Goal: Information Seeking & Learning: Learn about a topic

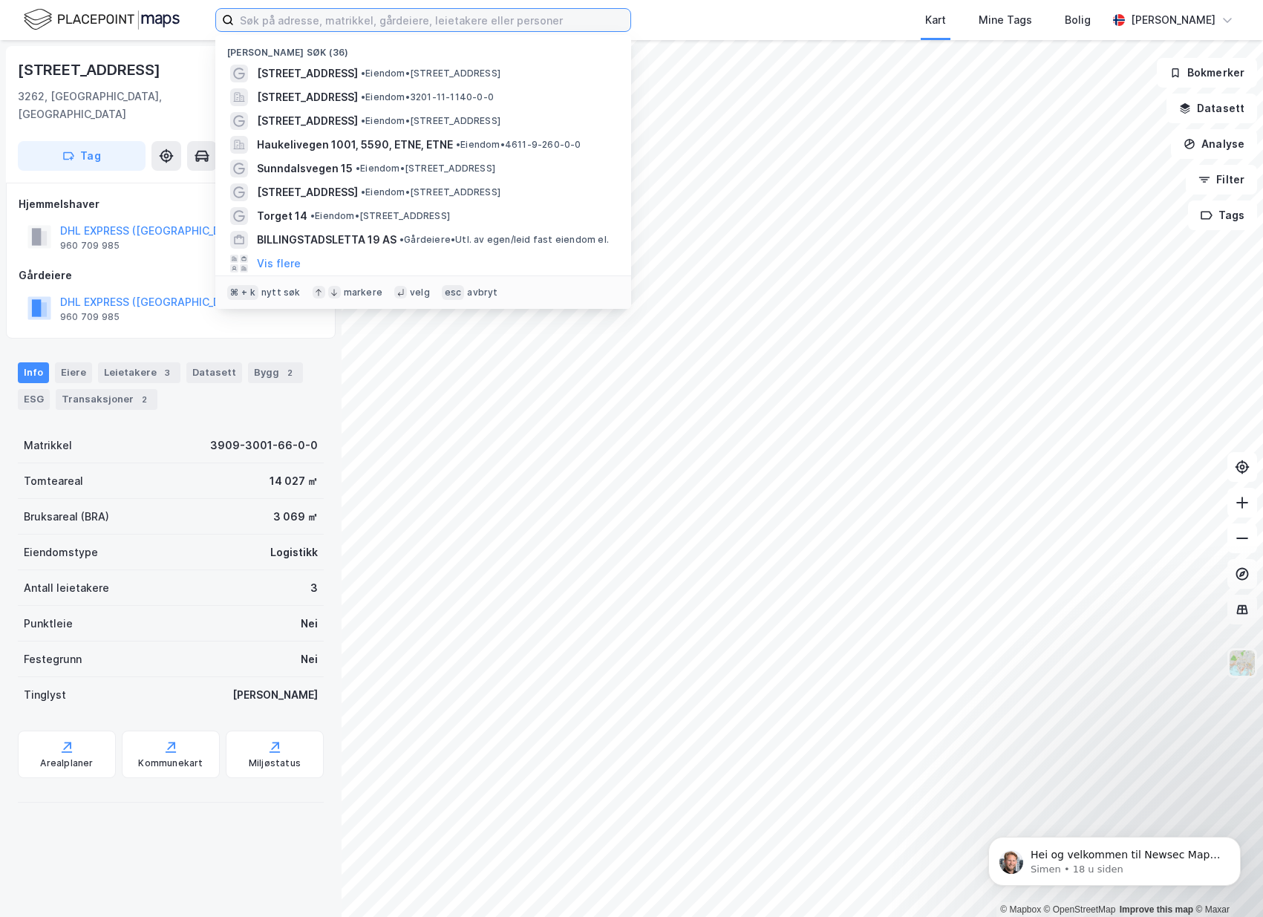
click at [323, 23] on input at bounding box center [432, 20] width 397 height 22
paste input "Grini Næringspark 4B"
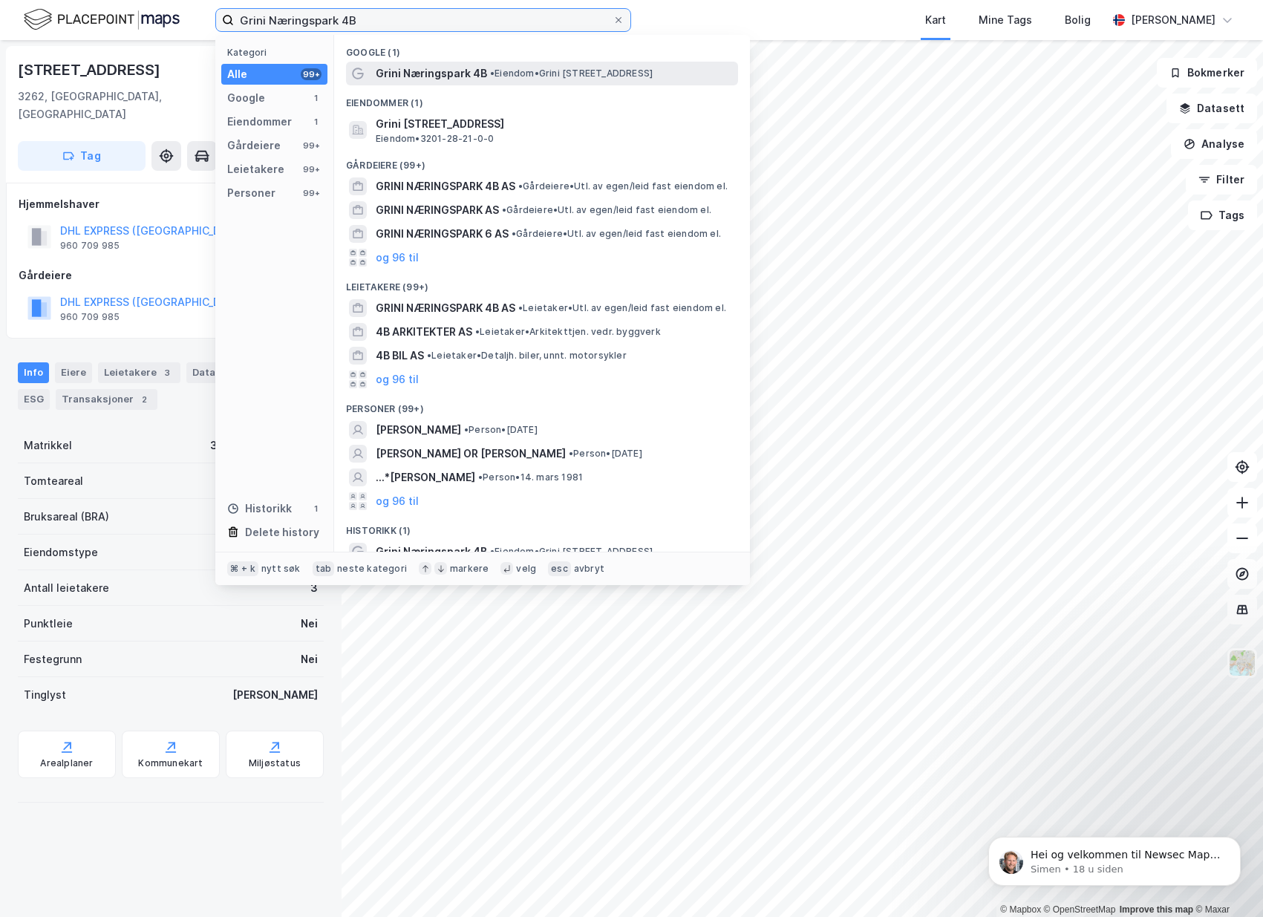
type input "Grini Næringspark 4B"
click at [388, 74] on span "Grini Næringspark 4B" at bounding box center [431, 74] width 111 height 18
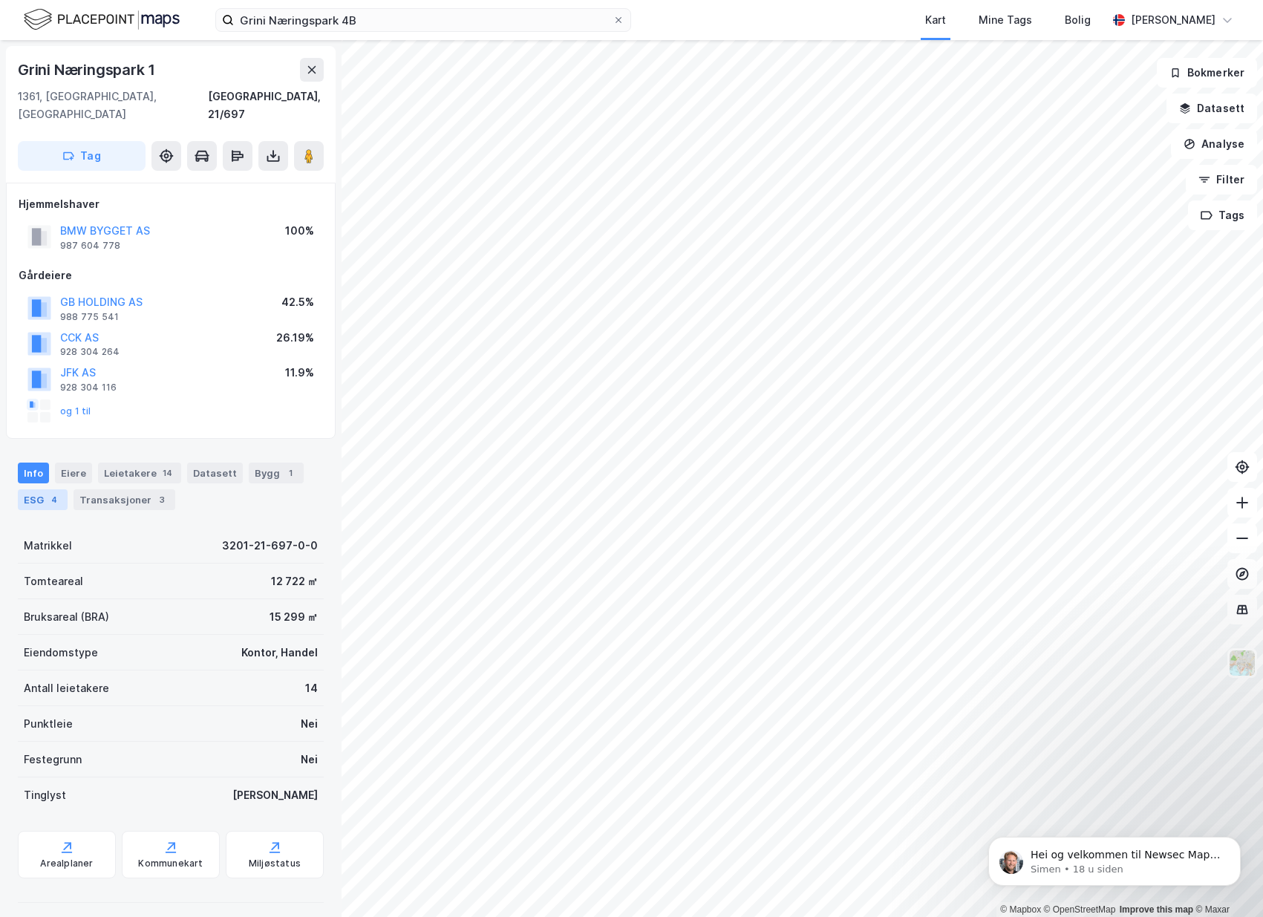
click at [47, 492] on div "4" at bounding box center [54, 499] width 15 height 15
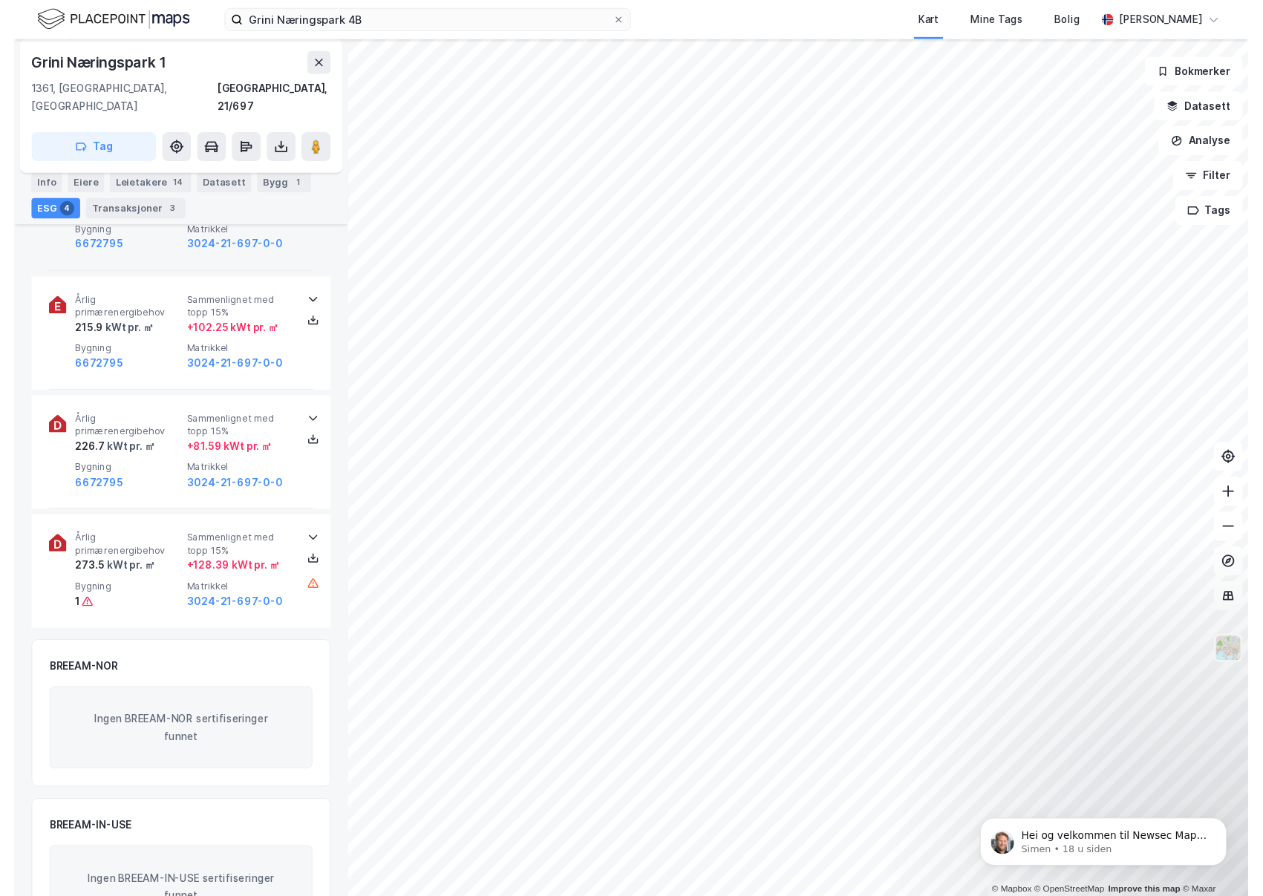
scroll to position [741, 0]
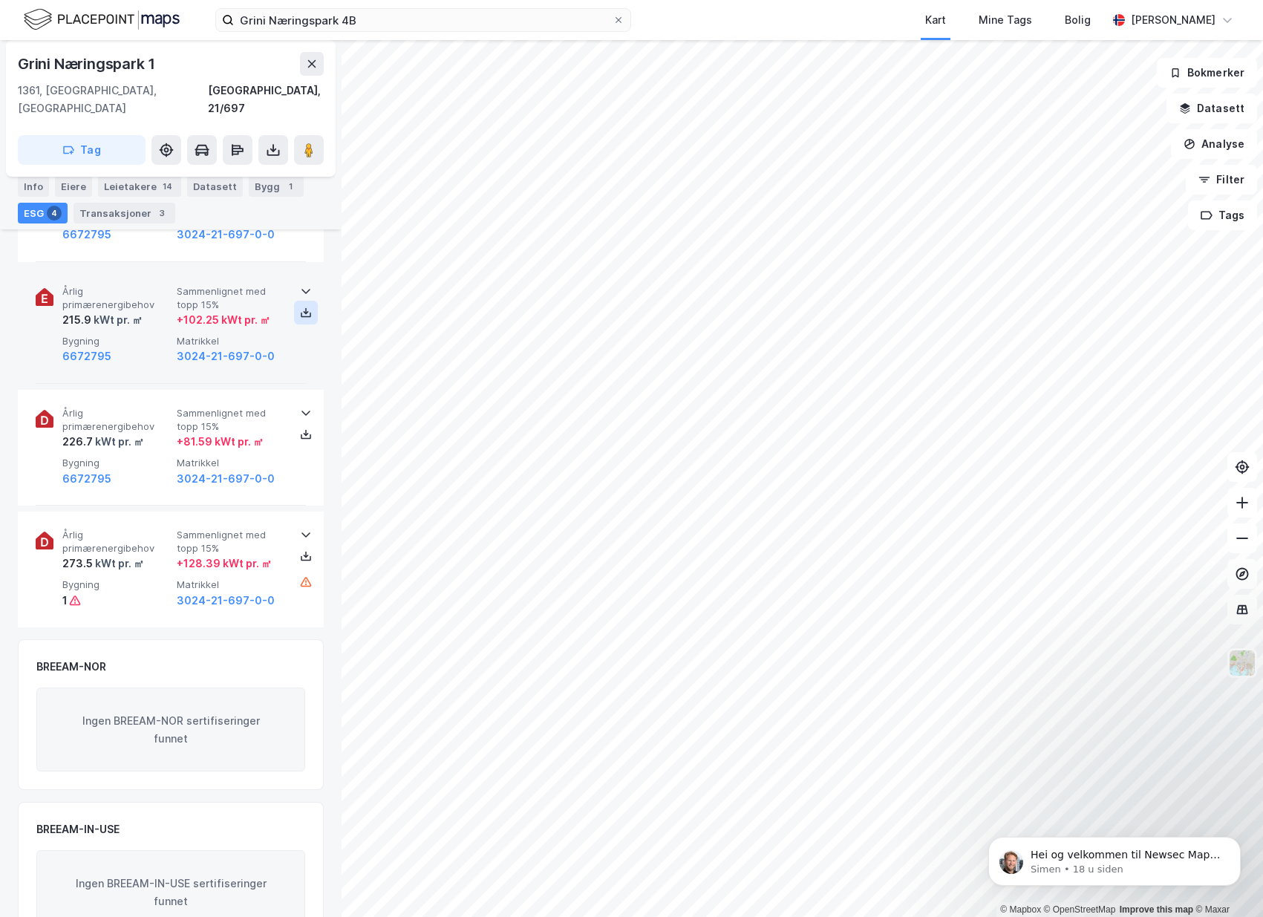
click at [304, 313] on icon at bounding box center [306, 315] width 10 height 5
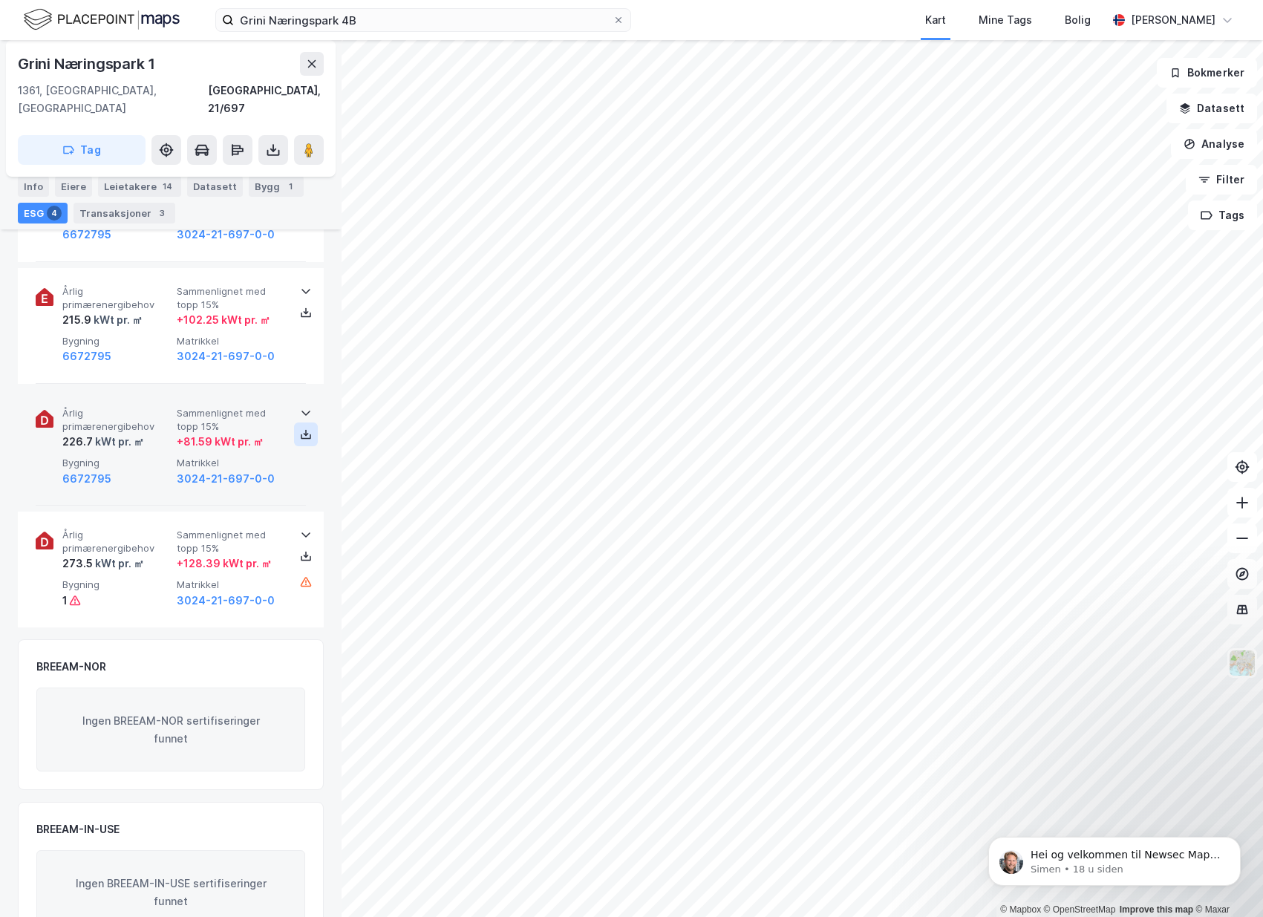
click at [307, 428] on icon at bounding box center [306, 434] width 12 height 12
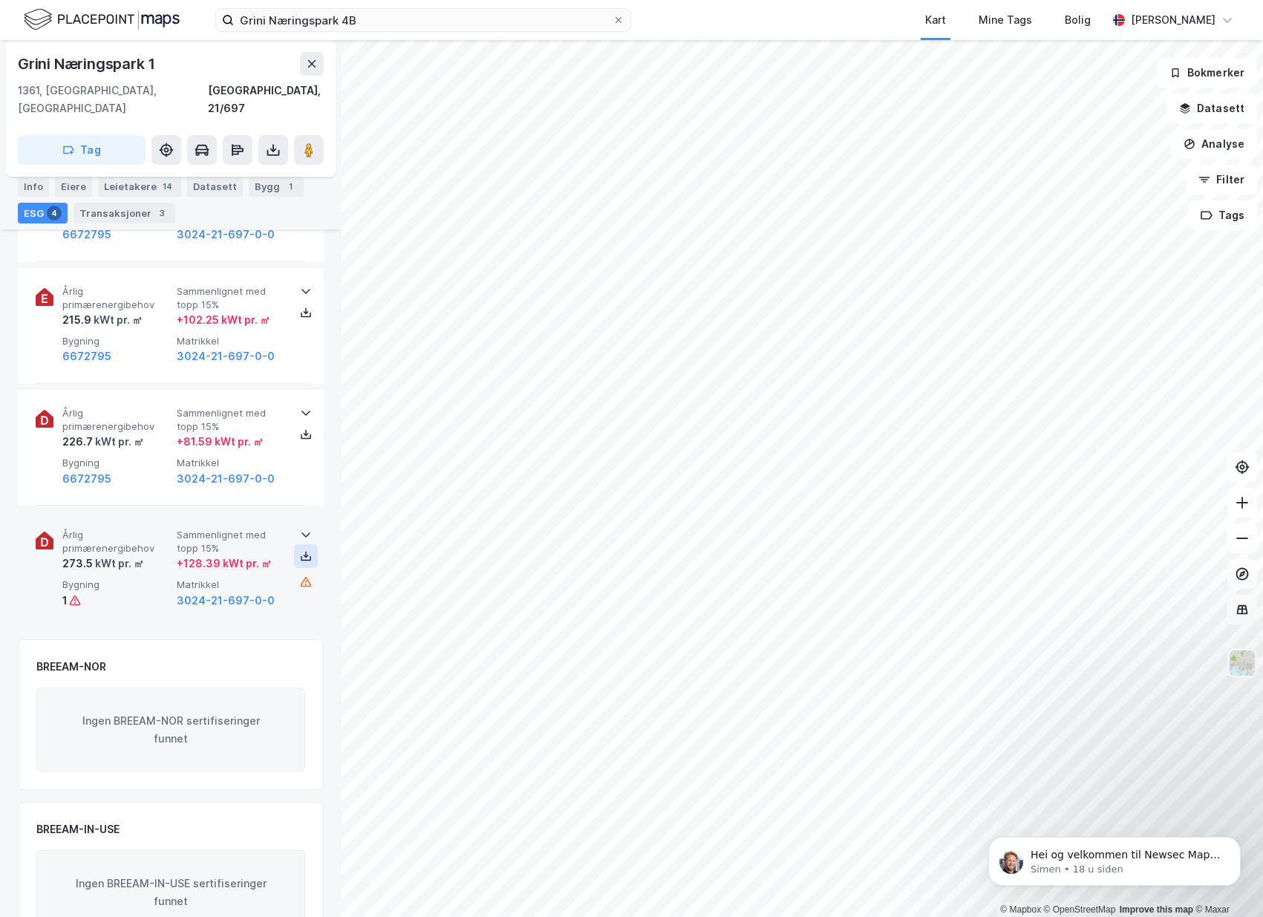
click at [309, 550] on icon at bounding box center [306, 556] width 12 height 12
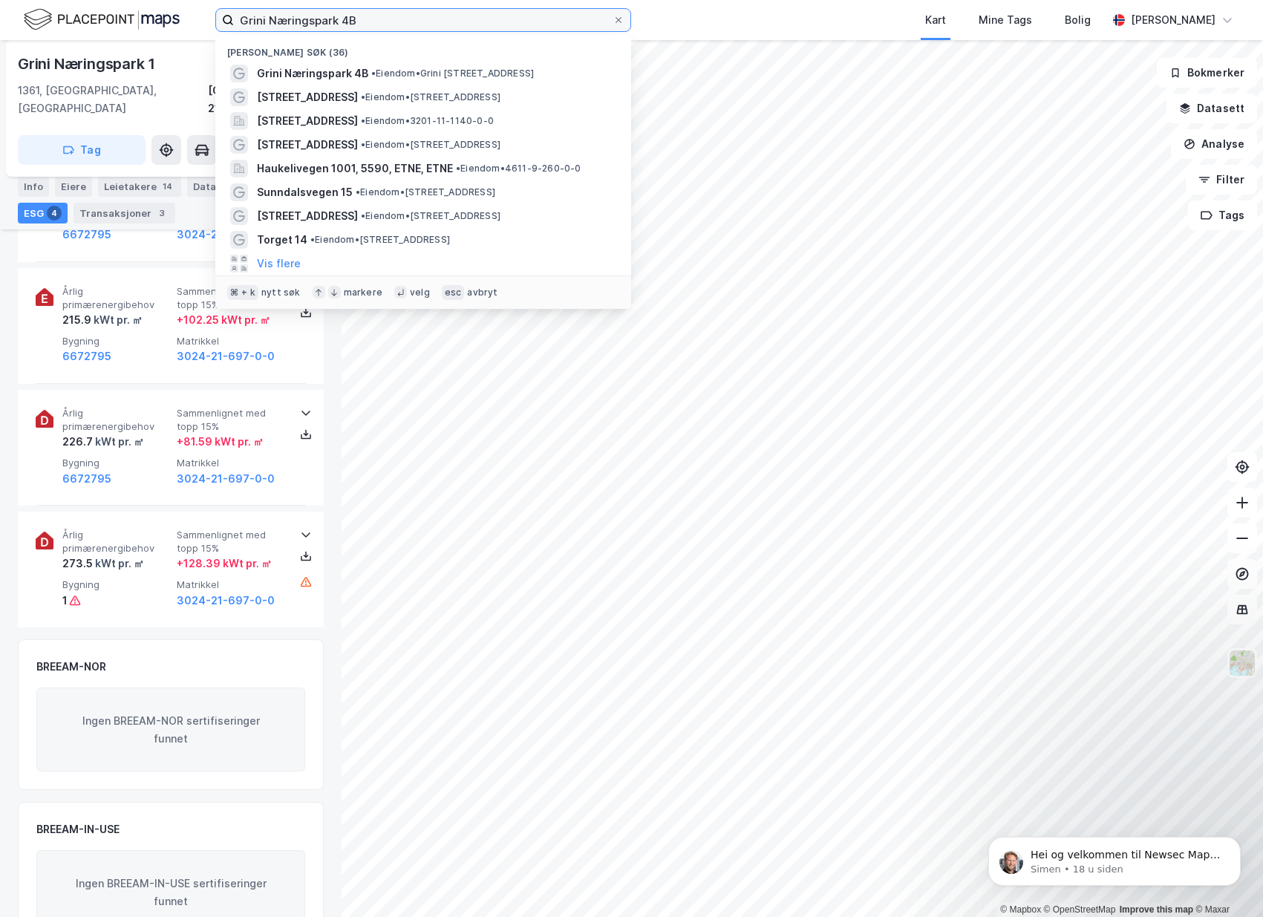
drag, startPoint x: 376, startPoint y: 21, endPoint x: 232, endPoint y: 19, distance: 144.1
click at [232, 19] on label "Grini Næringspark 4B" at bounding box center [423, 20] width 416 height 24
click at [234, 19] on input "Grini Næringspark 4B" at bounding box center [423, 20] width 379 height 22
